Goal: Use online tool/utility: Utilize a website feature to perform a specific function

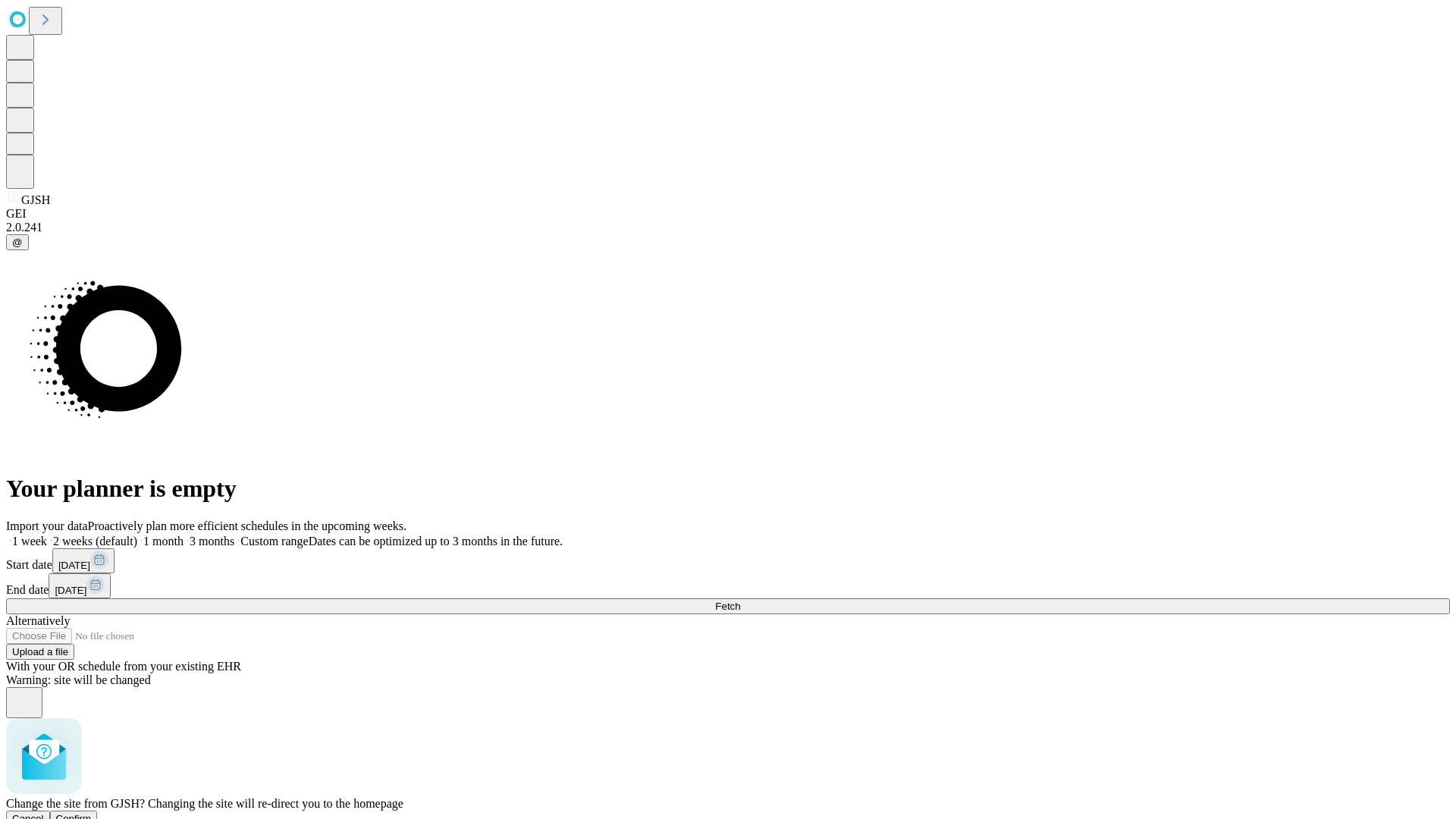
click at [92, 813] on span "Confirm" at bounding box center [74, 818] width 36 height 11
click at [137, 535] on label "2 weeks (default)" at bounding box center [92, 541] width 91 height 13
click at [740, 600] on span "Fetch" at bounding box center [727, 605] width 25 height 11
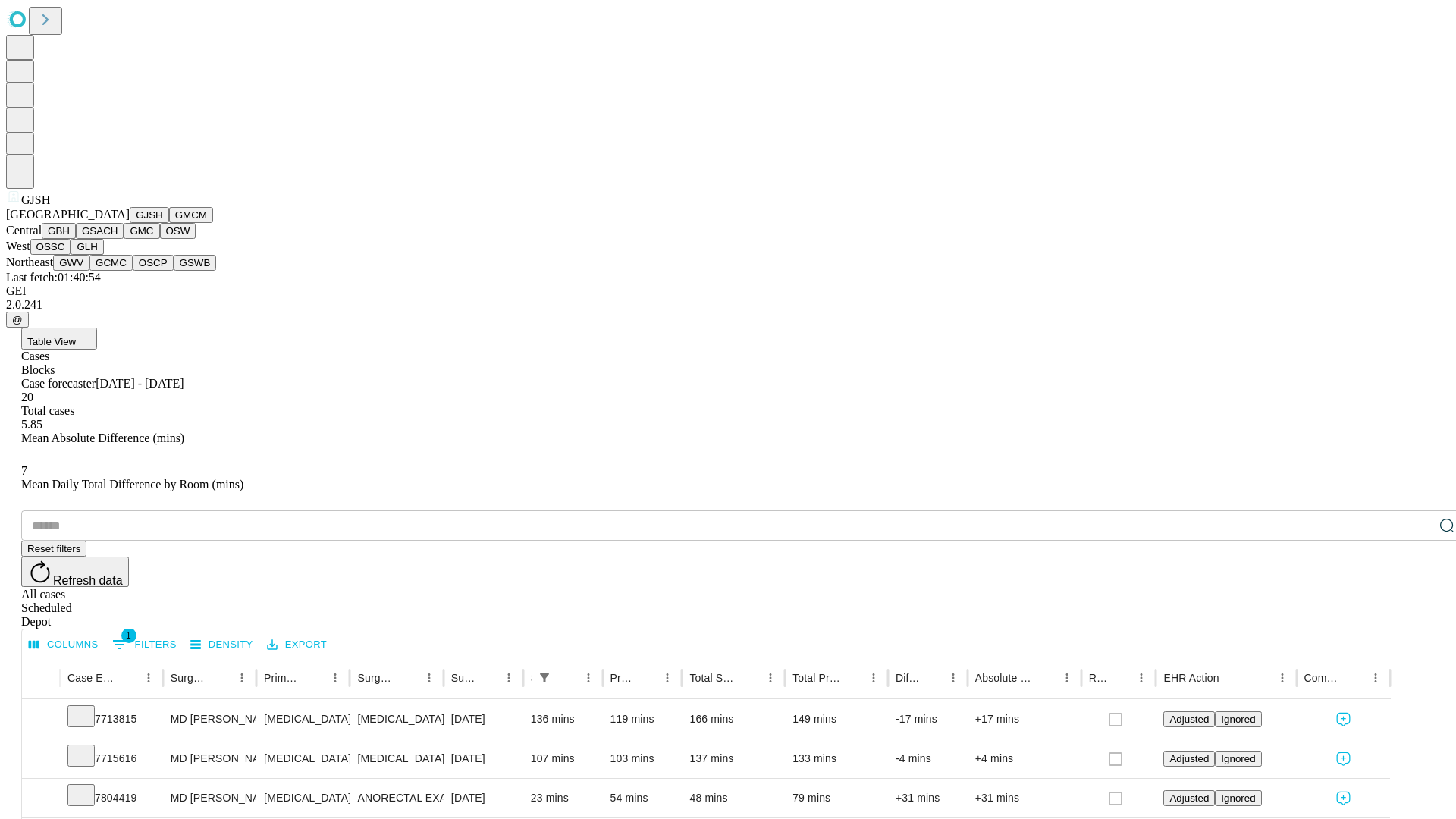
click at [169, 223] on button "GMCM" at bounding box center [191, 214] width 44 height 16
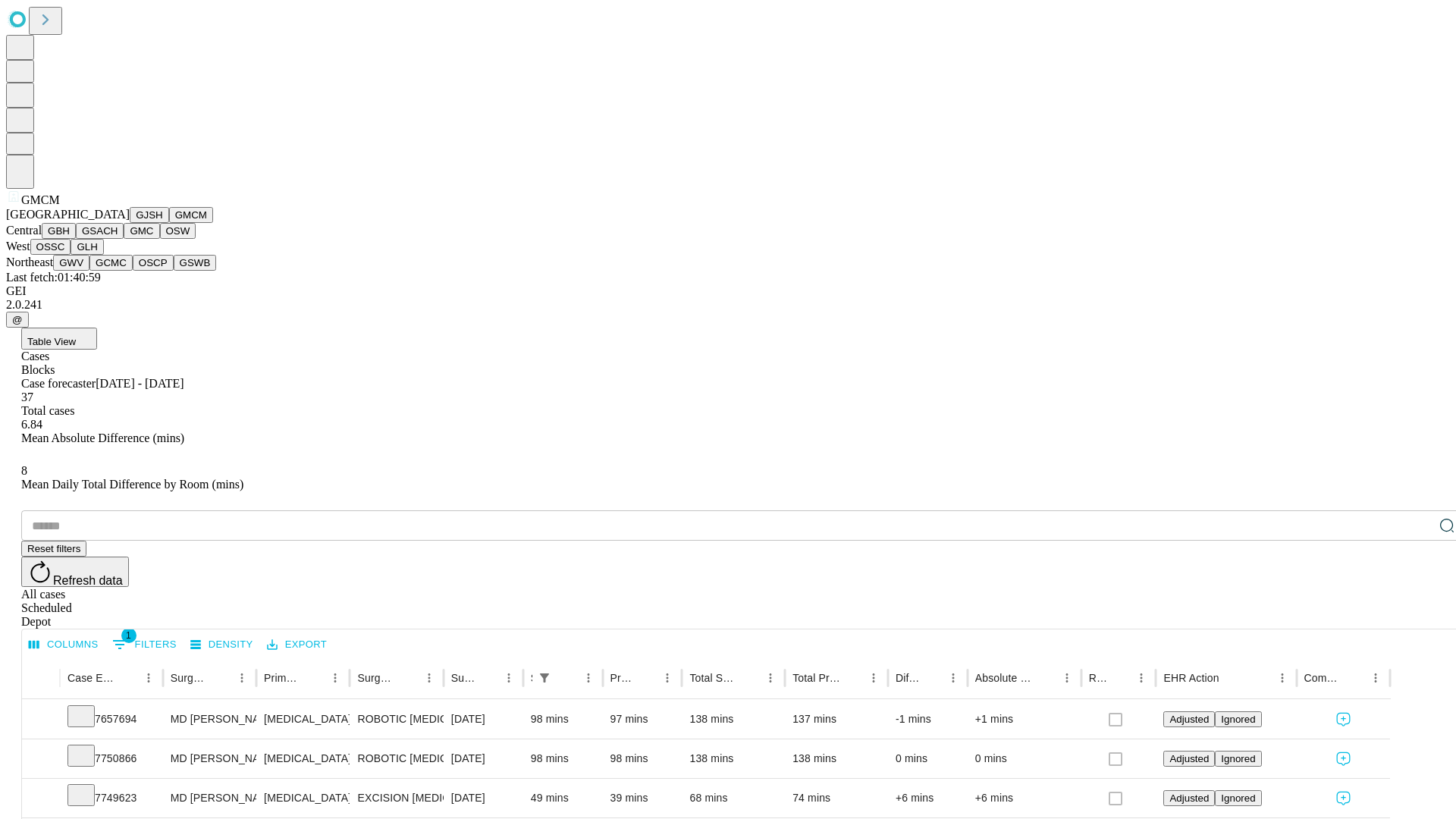
click at [76, 239] on button "GBH" at bounding box center [59, 230] width 34 height 16
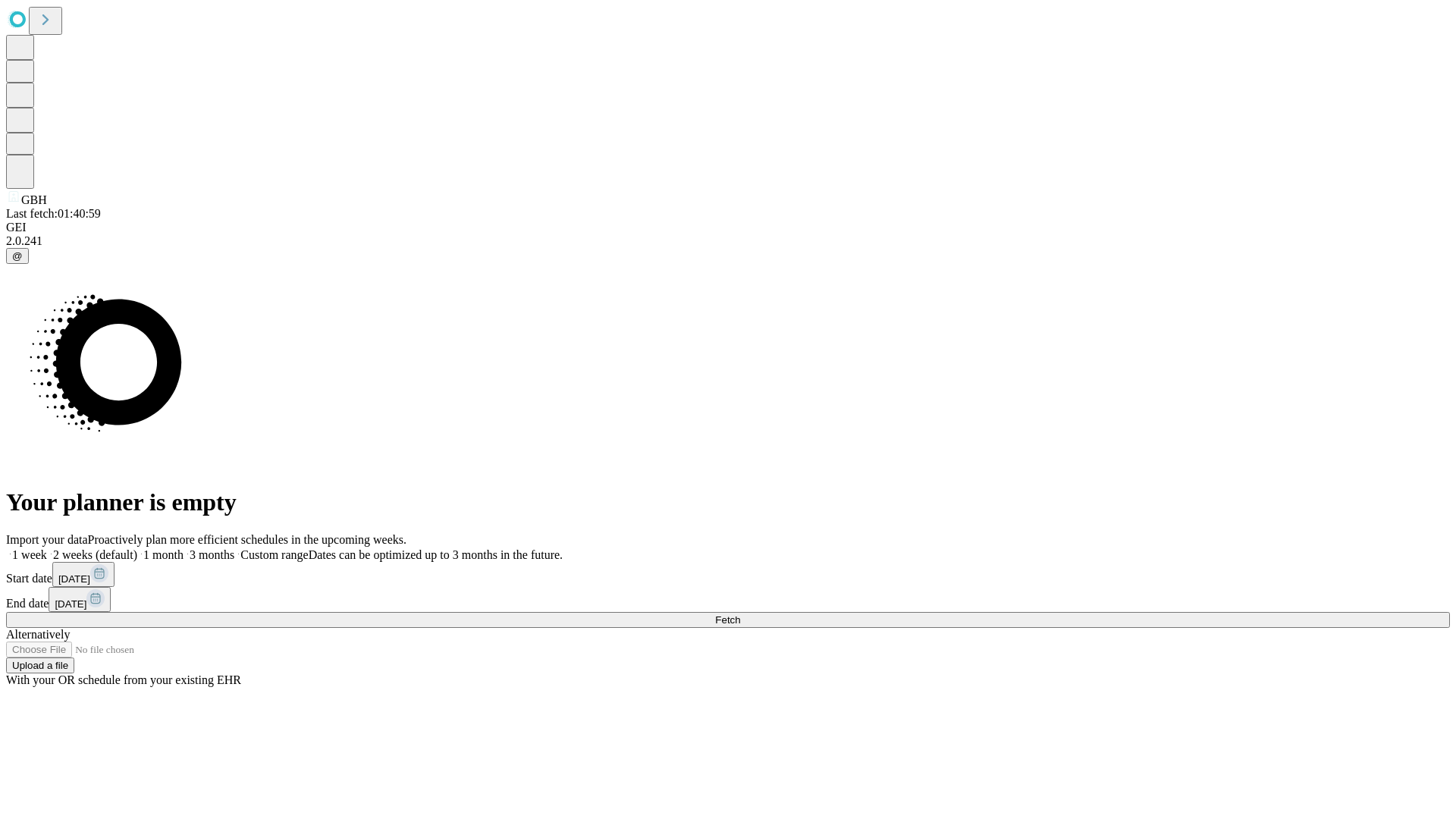
click at [137, 548] on label "2 weeks (default)" at bounding box center [92, 554] width 91 height 13
click at [740, 614] on span "Fetch" at bounding box center [727, 619] width 25 height 11
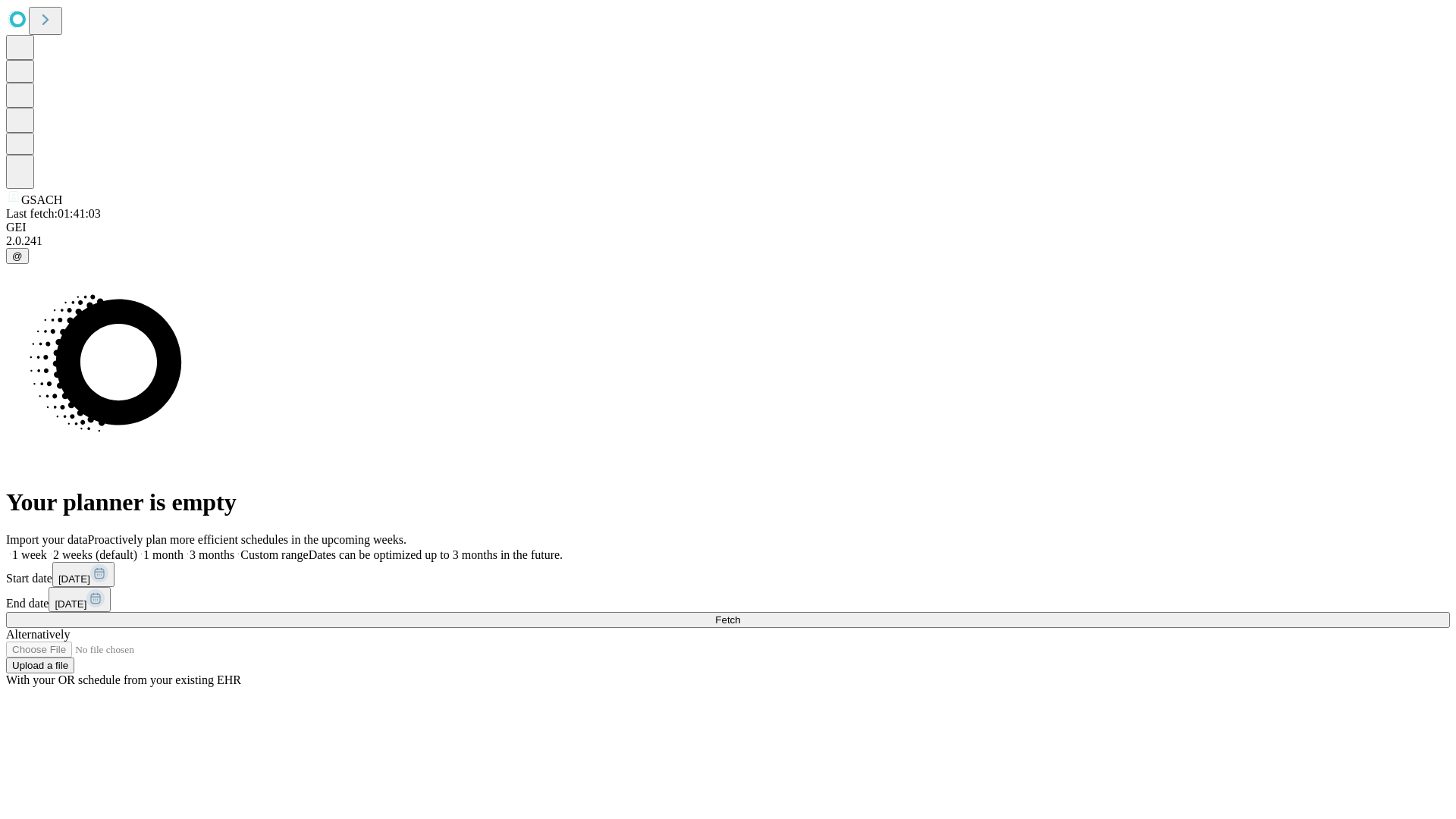
click at [137, 548] on label "2 weeks (default)" at bounding box center [92, 554] width 91 height 13
click at [740, 614] on span "Fetch" at bounding box center [727, 619] width 25 height 11
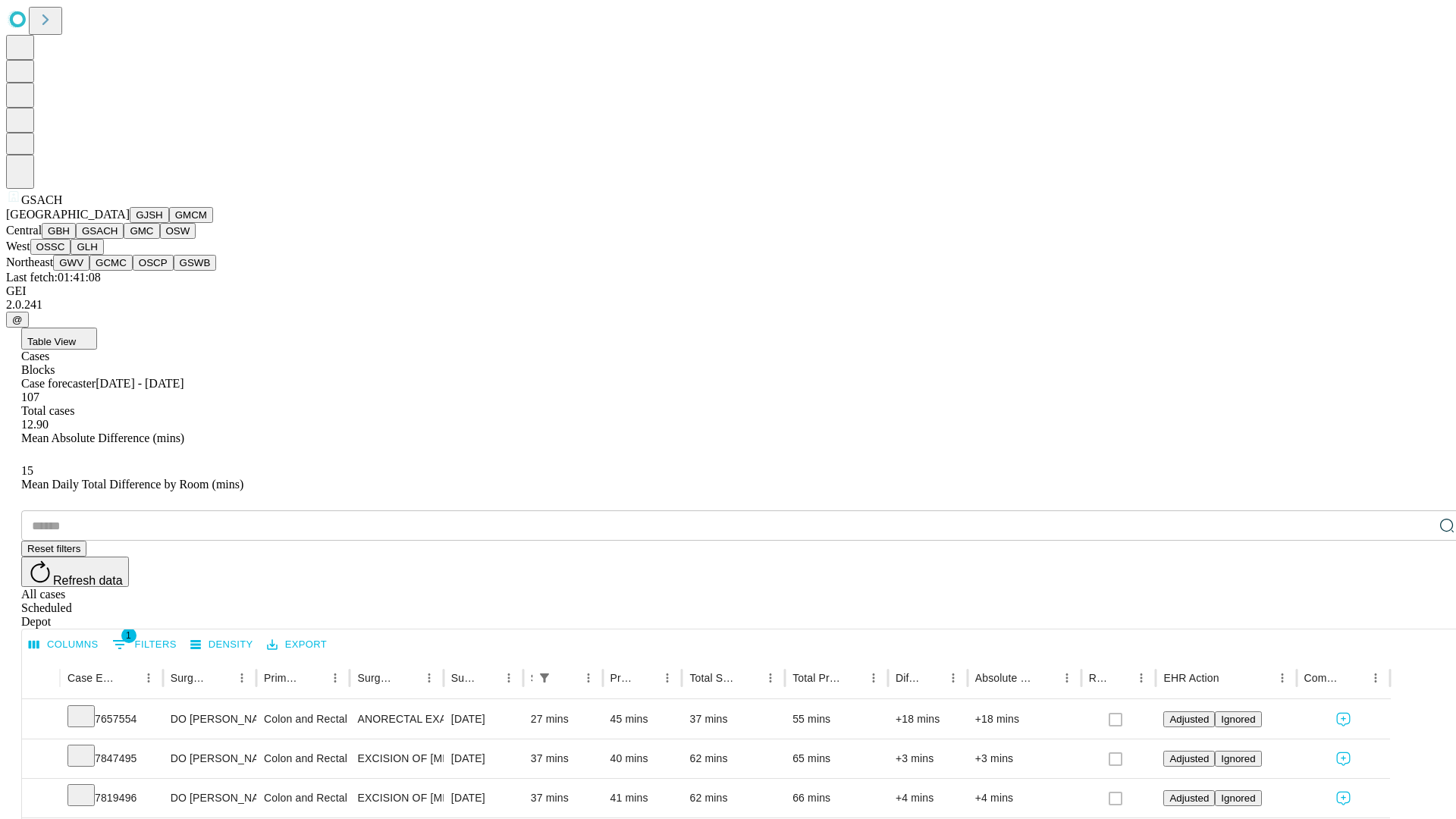
click at [123, 239] on button "GMC" at bounding box center [141, 230] width 36 height 16
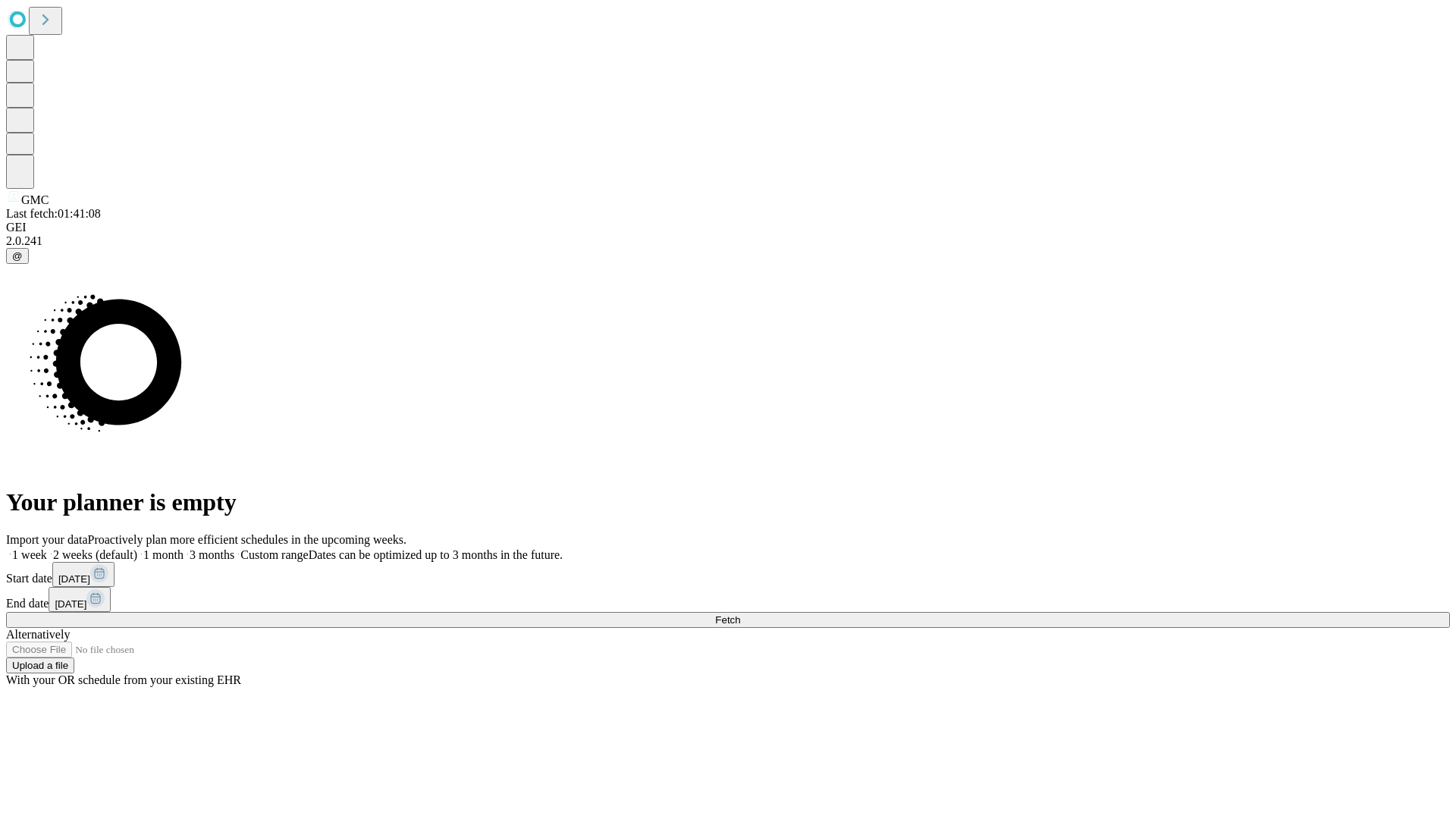
click at [740, 614] on span "Fetch" at bounding box center [727, 619] width 25 height 11
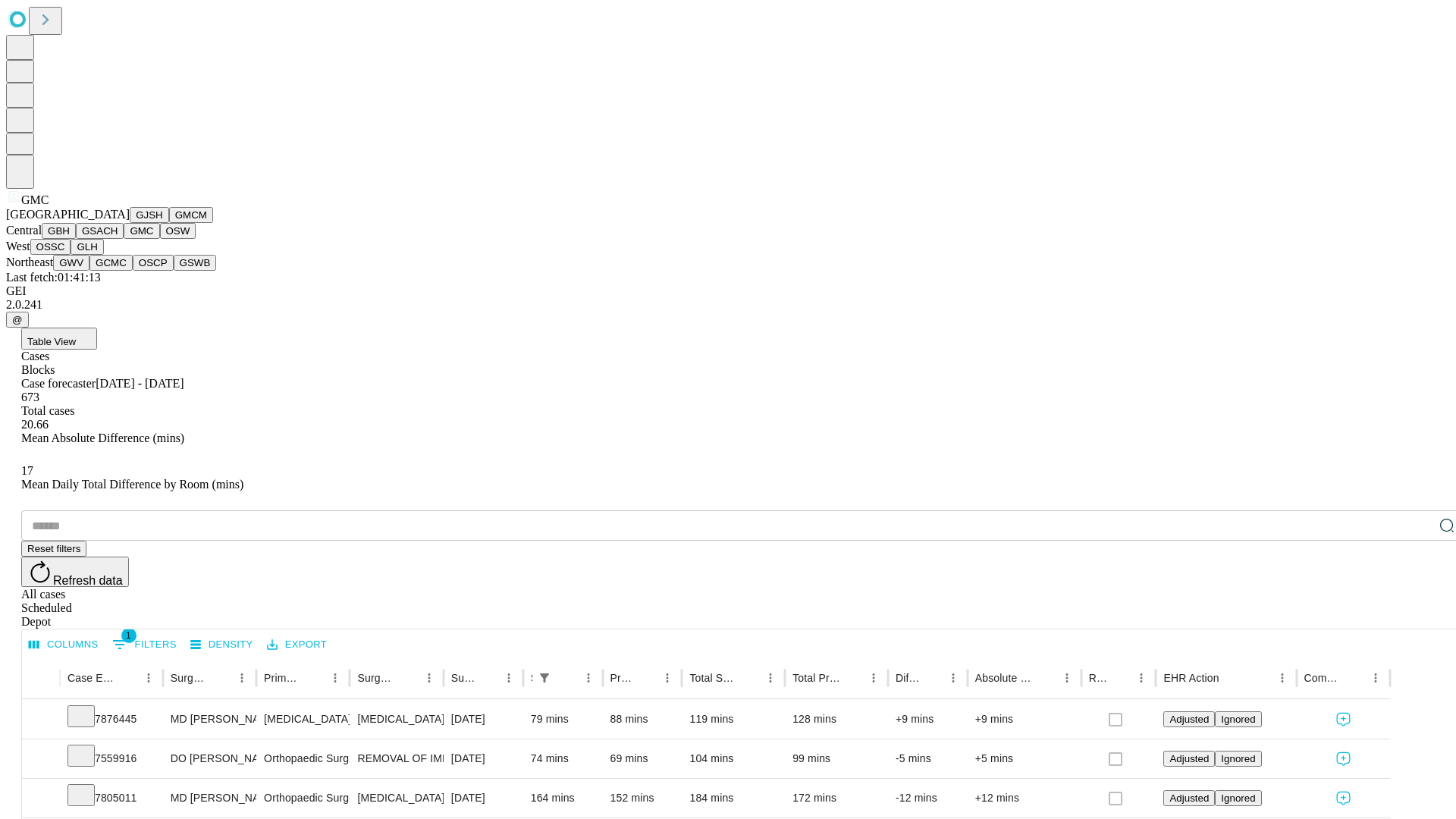
click at [160, 239] on button "OSW" at bounding box center [178, 230] width 37 height 16
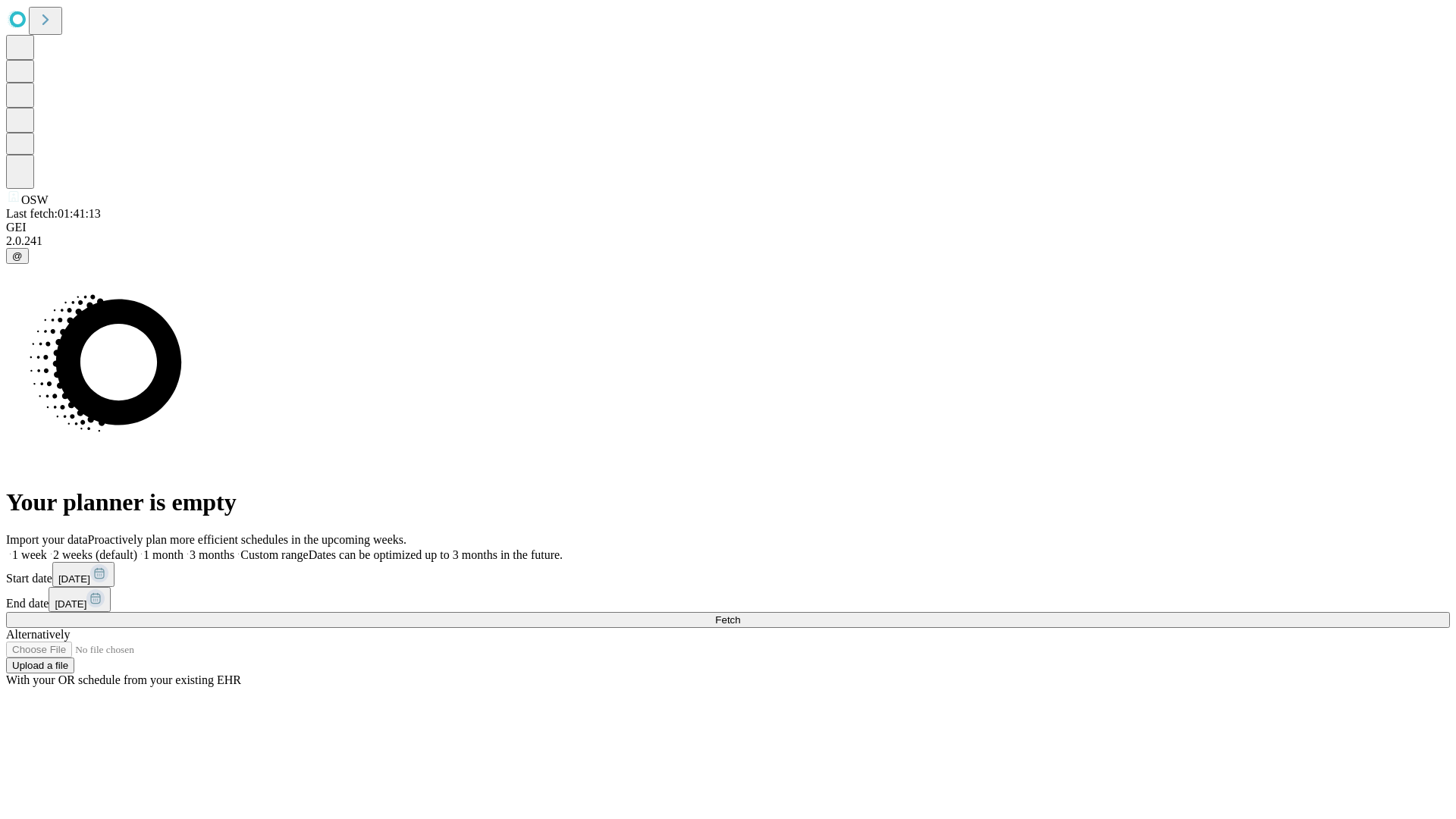
click at [137, 548] on label "2 weeks (default)" at bounding box center [92, 554] width 91 height 13
click at [740, 614] on span "Fetch" at bounding box center [727, 619] width 25 height 11
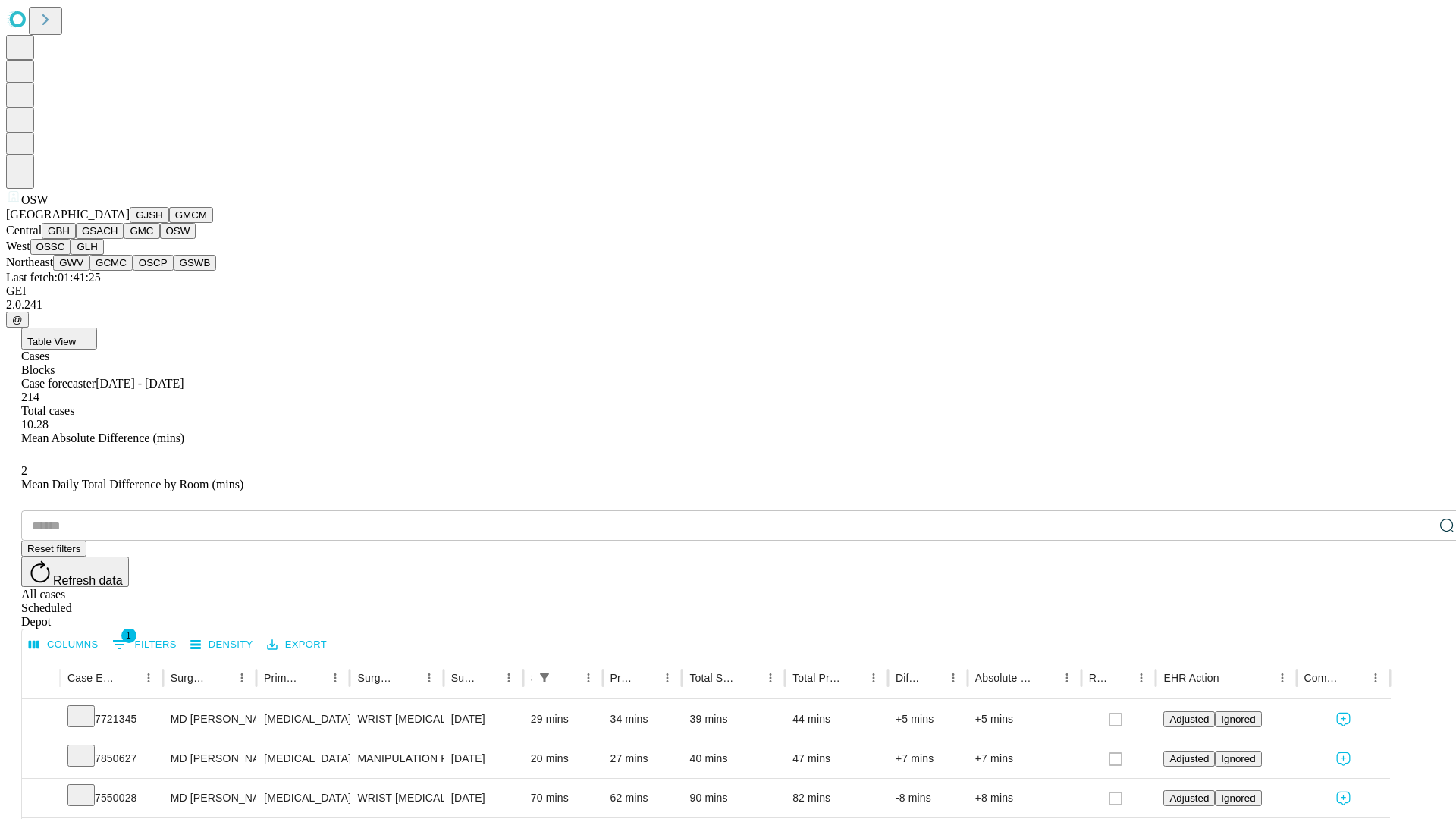
click at [72, 255] on button "OSSC" at bounding box center [51, 246] width 41 height 16
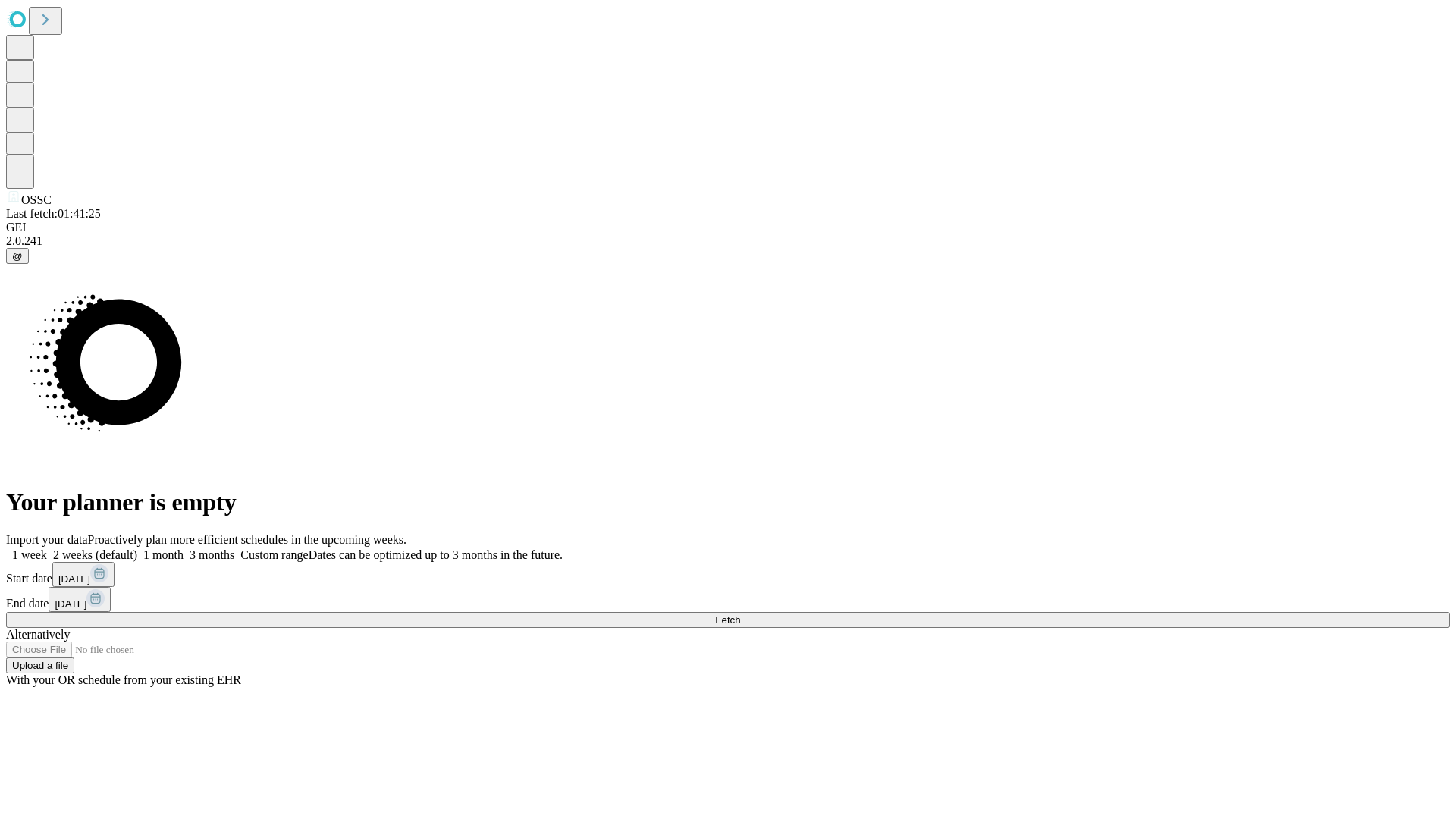
click at [137, 548] on label "2 weeks (default)" at bounding box center [92, 554] width 91 height 13
click at [740, 614] on span "Fetch" at bounding box center [727, 619] width 25 height 11
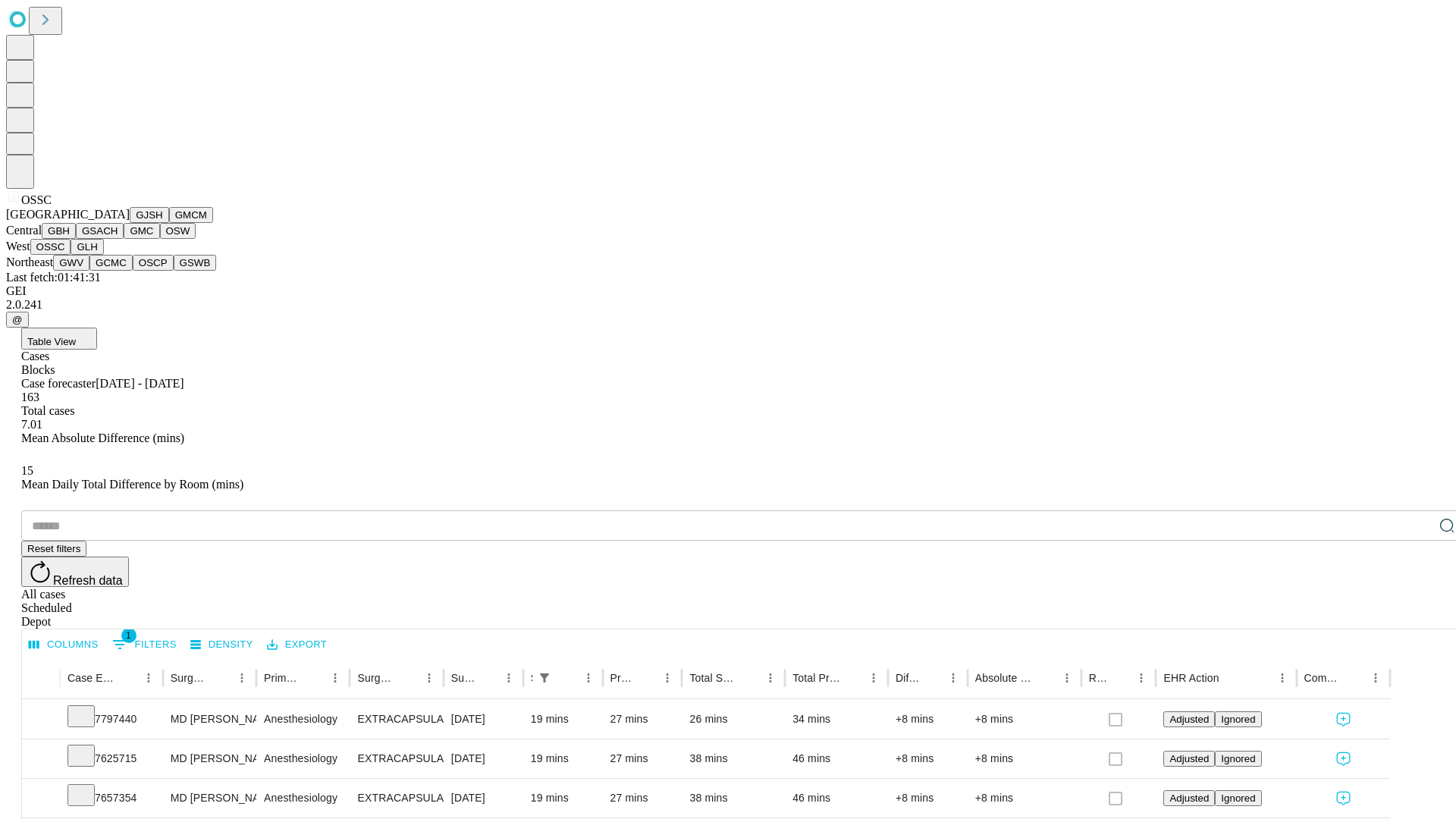
click at [103, 255] on button "GLH" at bounding box center [87, 246] width 33 height 16
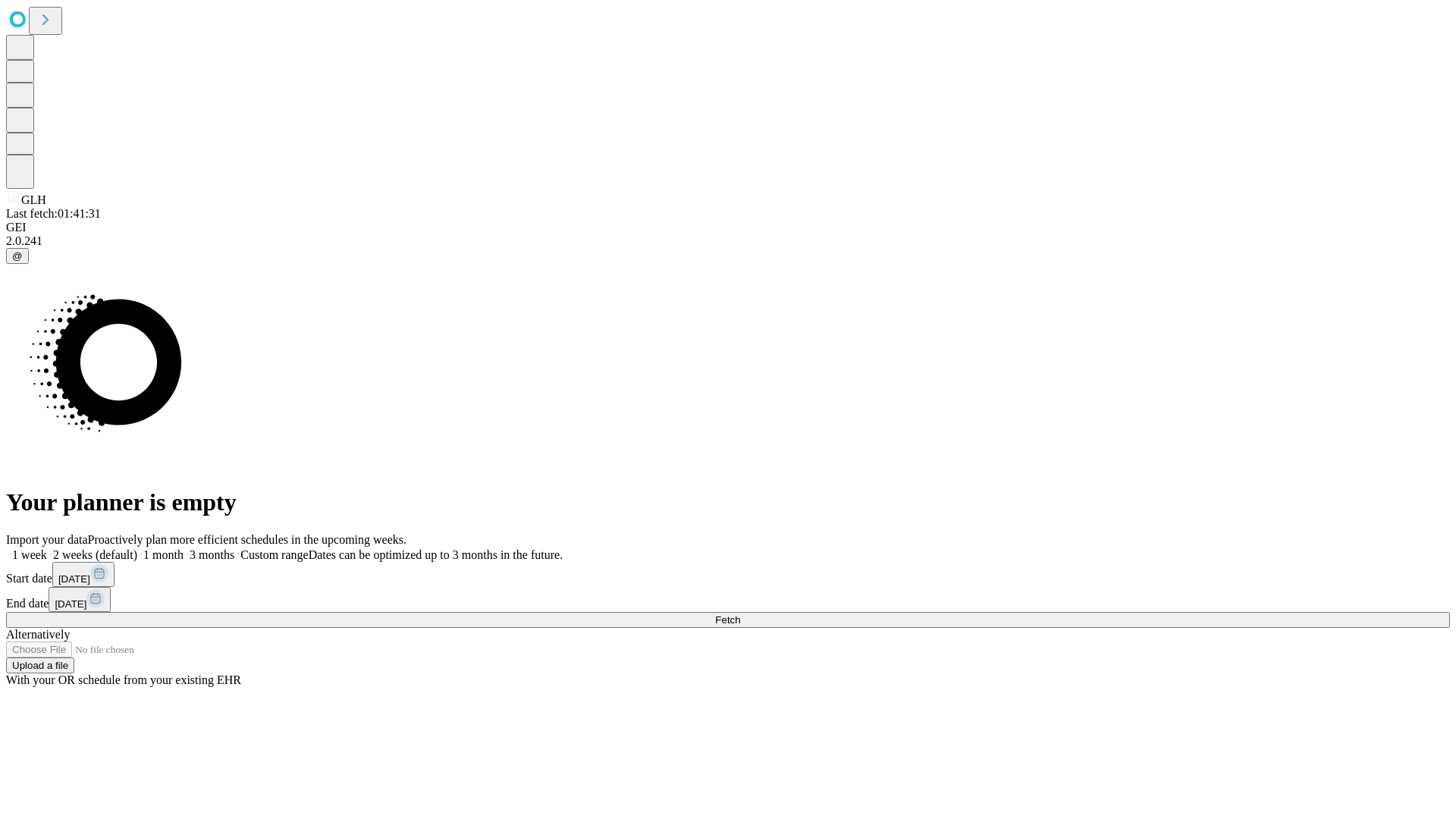
click at [137, 548] on label "2 weeks (default)" at bounding box center [92, 554] width 91 height 13
click at [740, 614] on span "Fetch" at bounding box center [727, 619] width 25 height 11
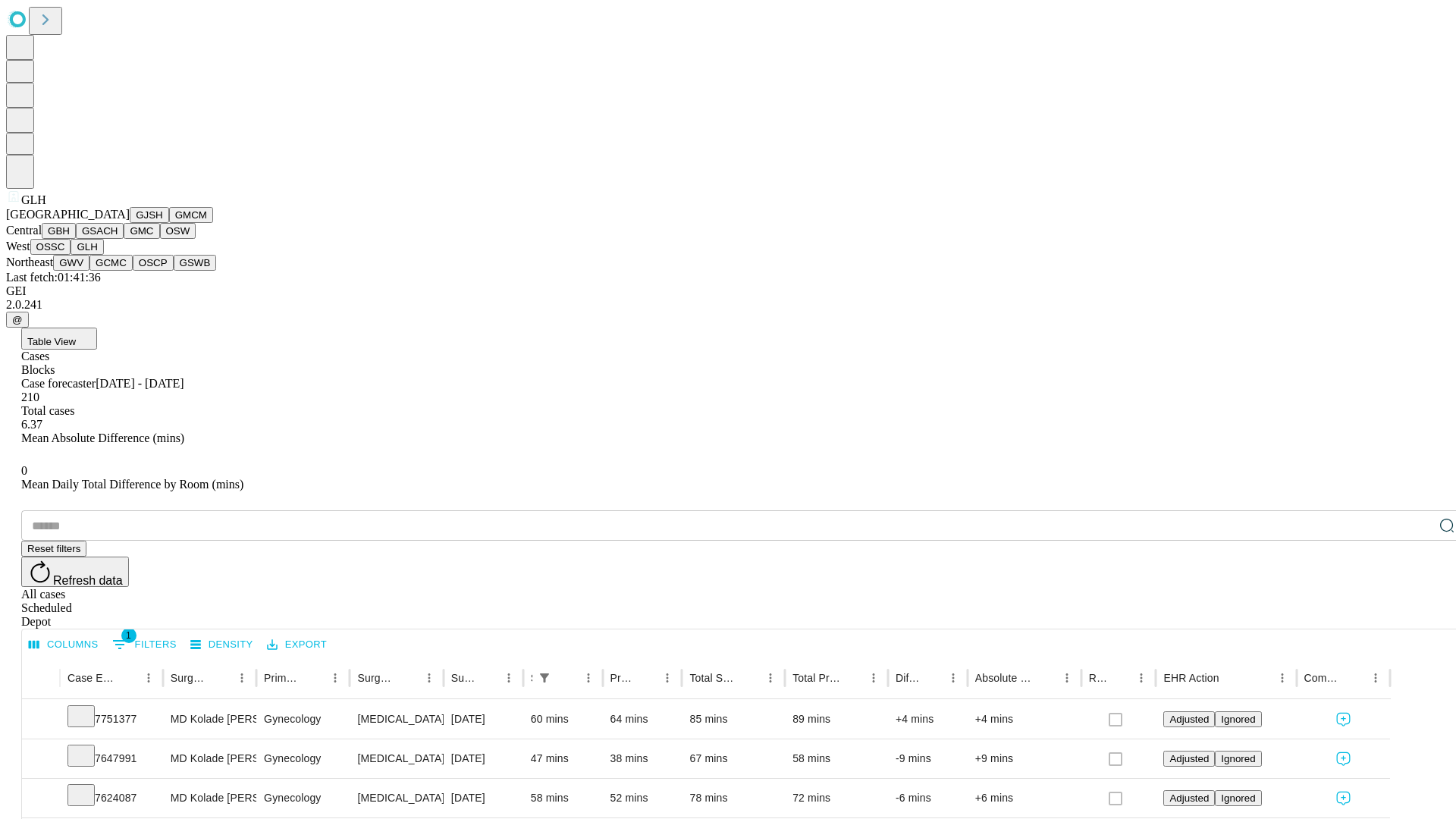
click at [90, 271] on button "GWV" at bounding box center [72, 262] width 37 height 16
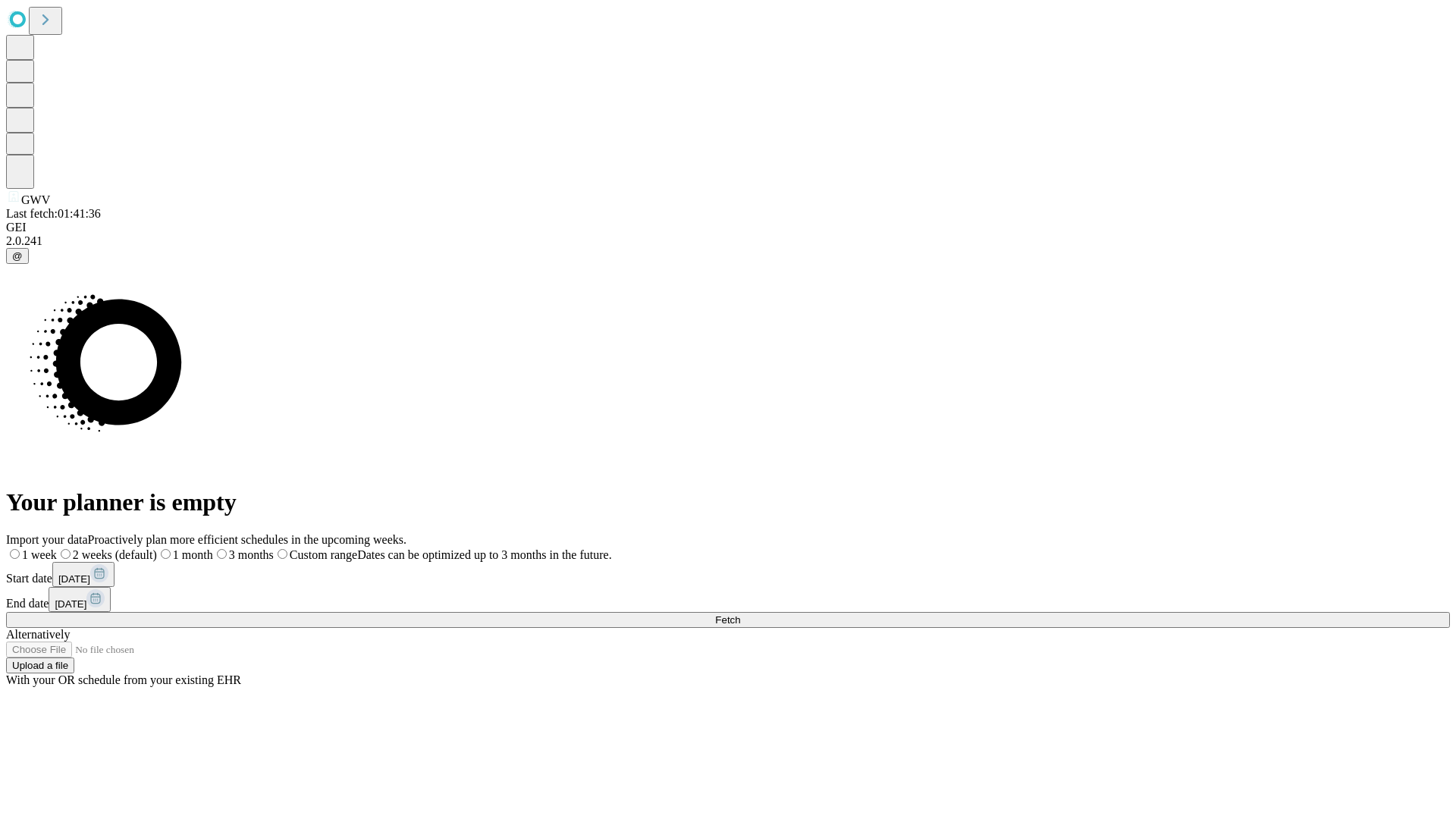
click at [157, 548] on label "2 weeks (default)" at bounding box center [107, 554] width 100 height 13
click at [740, 614] on span "Fetch" at bounding box center [727, 619] width 25 height 11
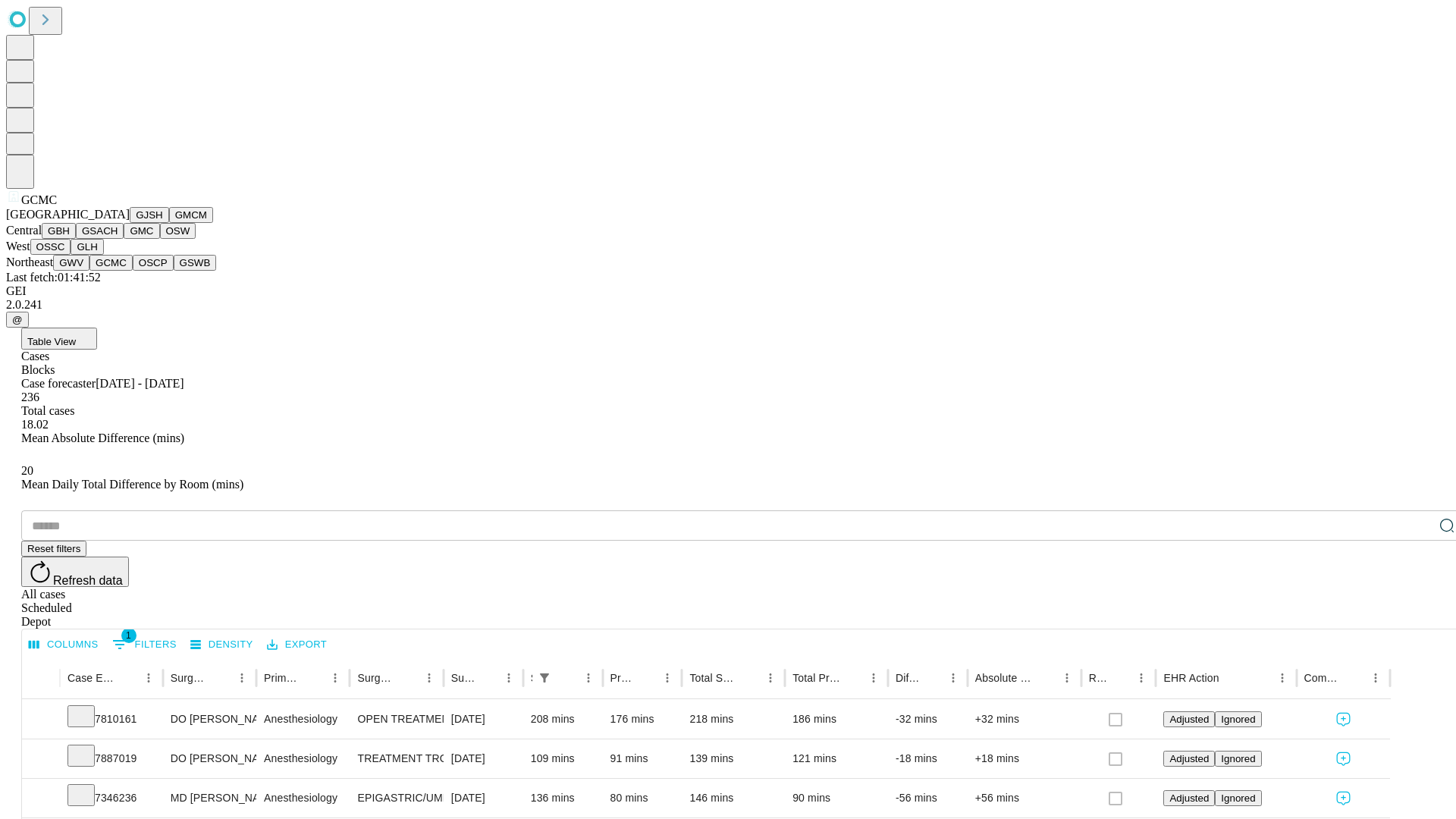
click at [132, 271] on button "OSCP" at bounding box center [153, 262] width 41 height 16
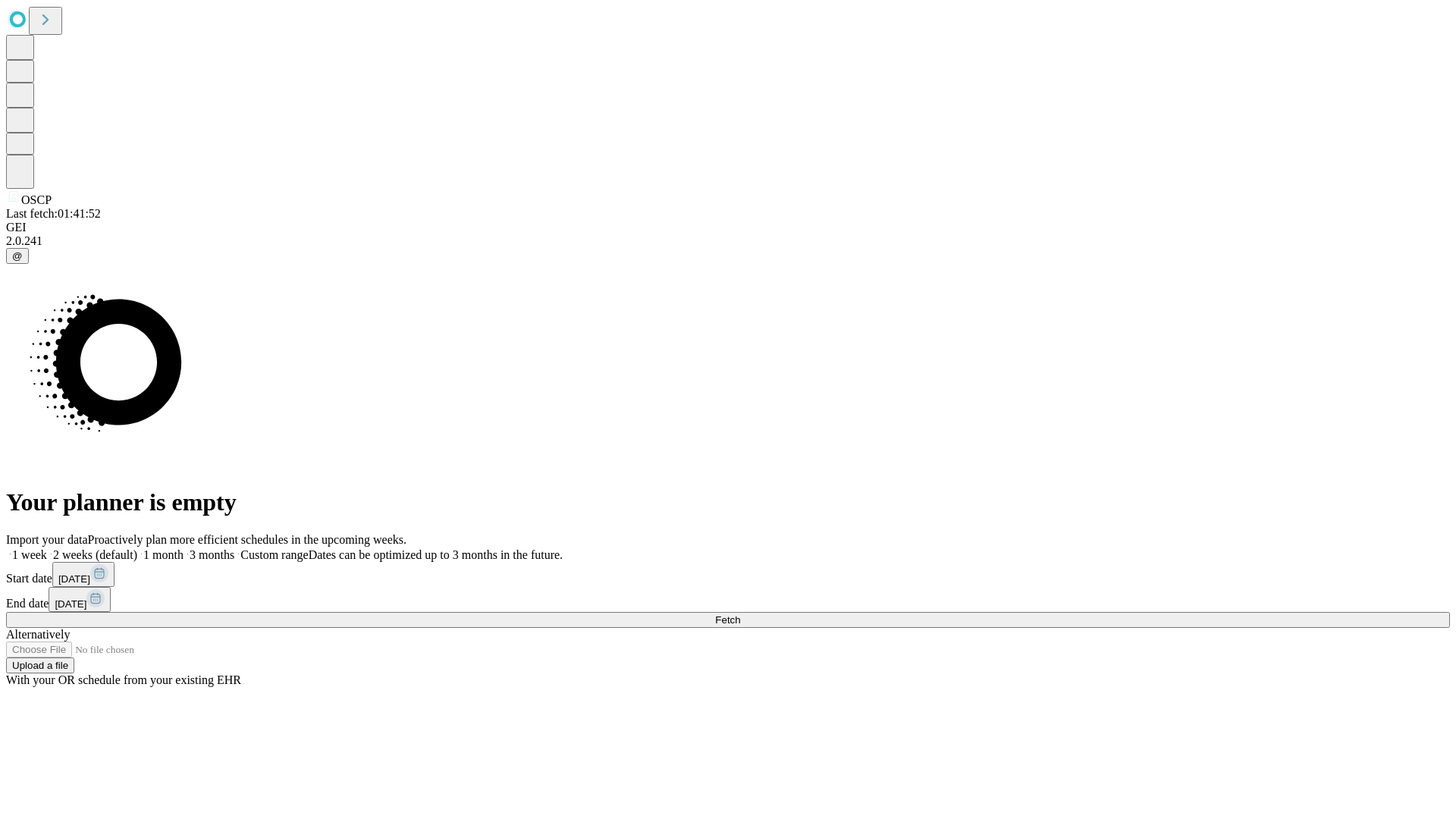
click at [137, 548] on label "2 weeks (default)" at bounding box center [92, 554] width 91 height 13
click at [740, 614] on span "Fetch" at bounding box center [727, 619] width 25 height 11
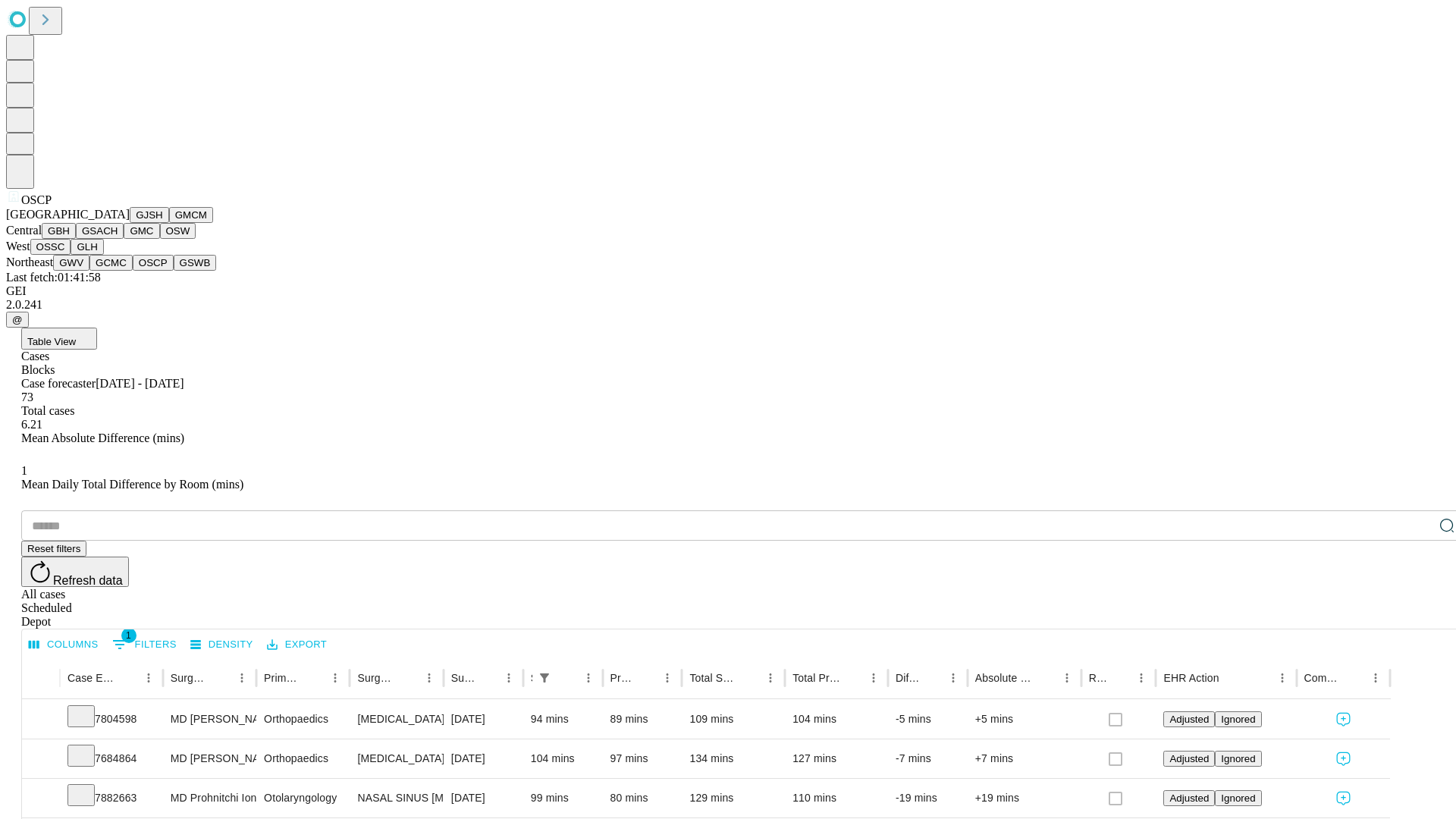
click at [173, 271] on button "GSWB" at bounding box center [195, 262] width 43 height 16
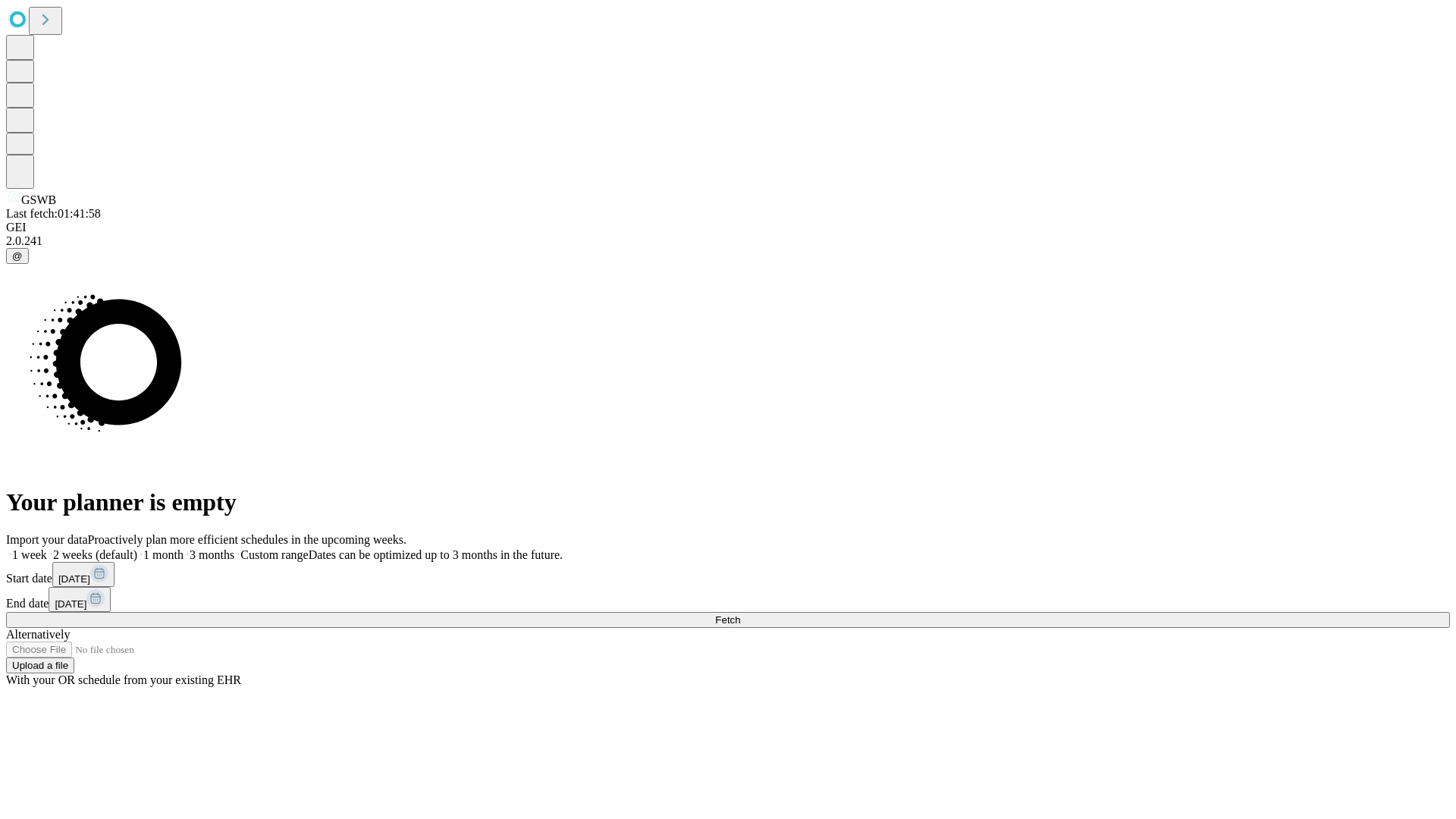
click at [137, 548] on label "2 weeks (default)" at bounding box center [92, 554] width 91 height 13
click at [740, 614] on span "Fetch" at bounding box center [727, 619] width 25 height 11
